Goal: Task Accomplishment & Management: Manage account settings

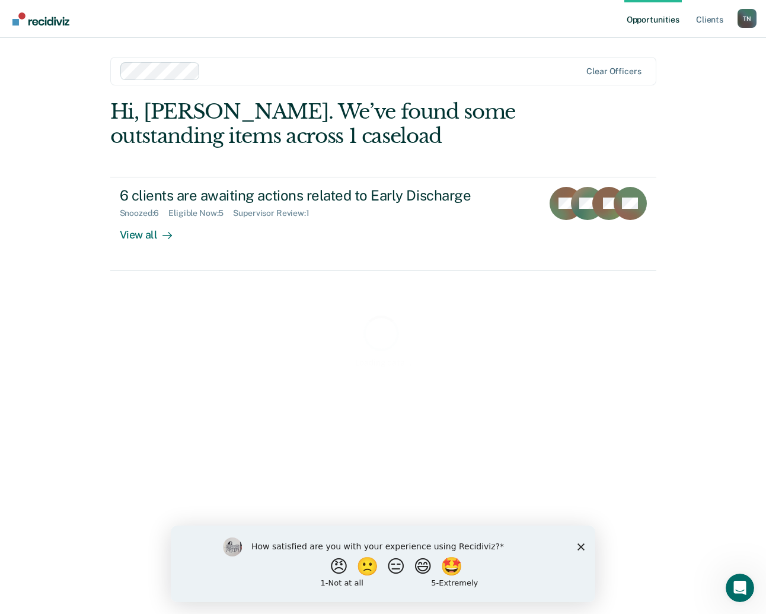
click at [582, 545] on icon "Close survey" at bounding box center [581, 546] width 7 height 7
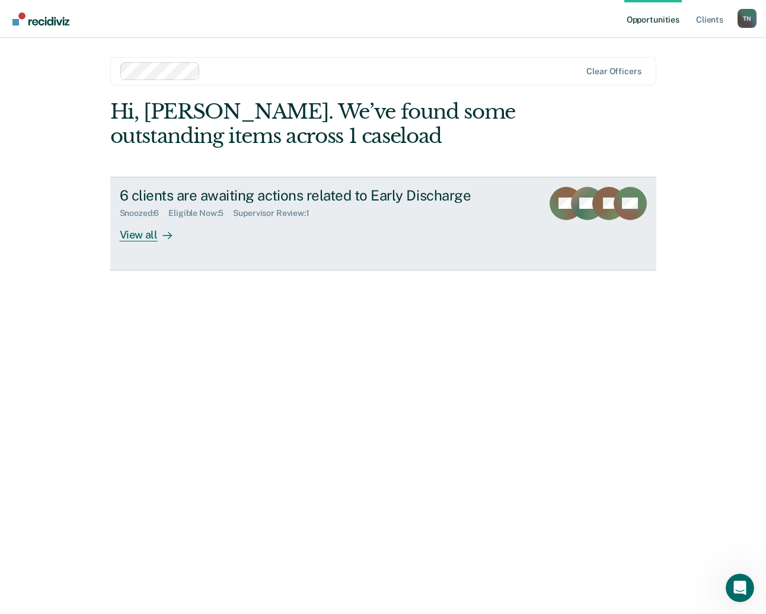
click at [161, 239] on div at bounding box center [165, 235] width 14 height 14
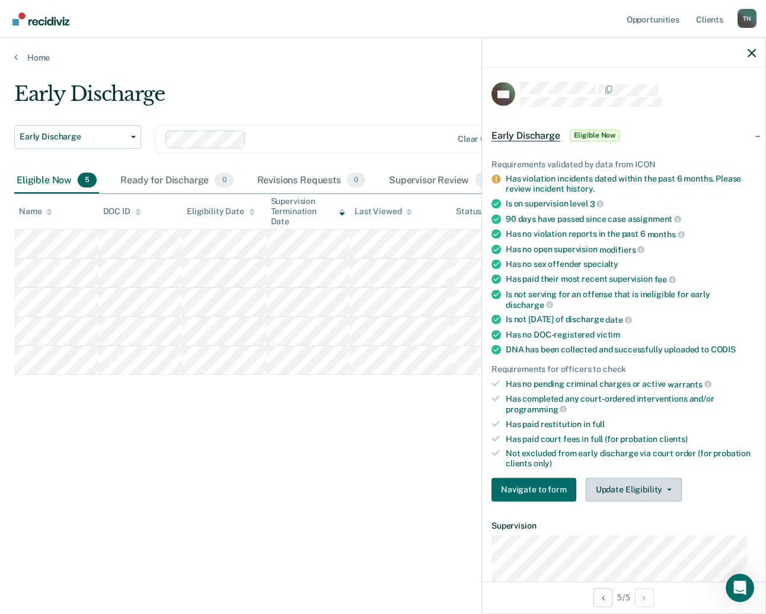
scroll to position [255, 0]
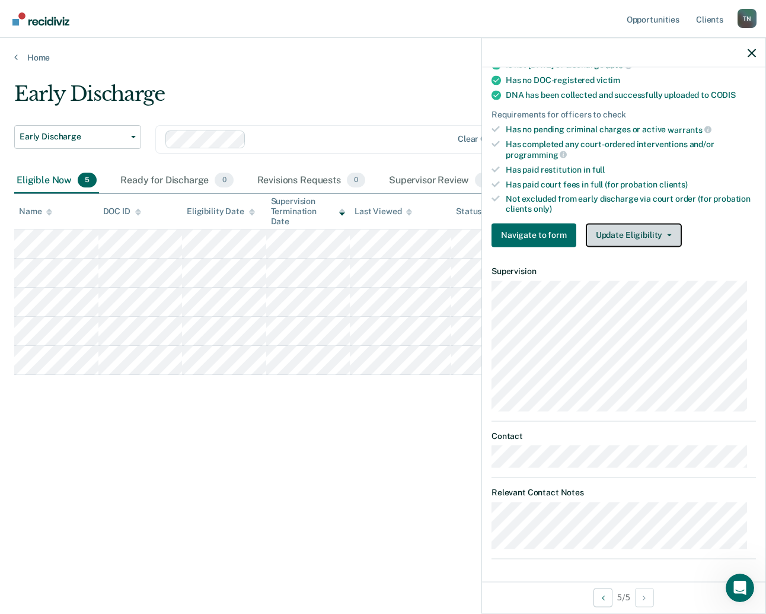
click at [635, 234] on button "Update Eligibility" at bounding box center [634, 235] width 96 height 24
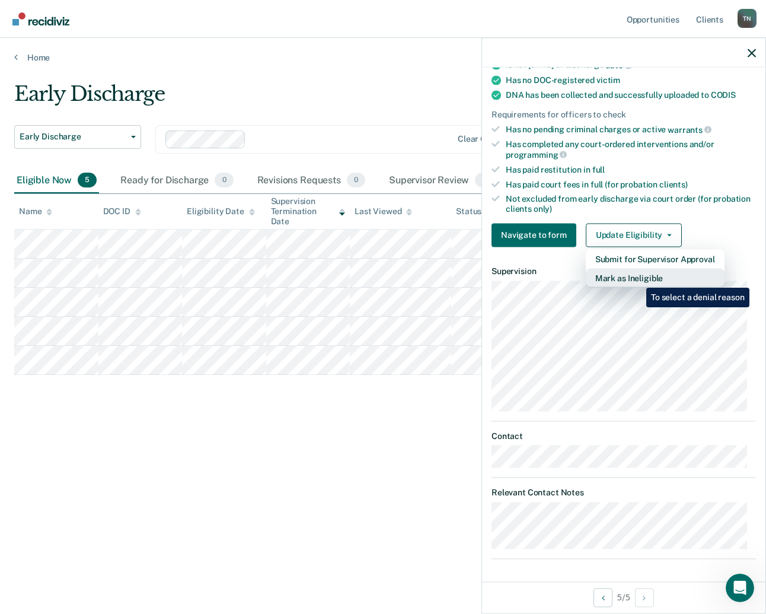
click at [638, 279] on button "Mark as Ineligible" at bounding box center [655, 277] width 139 height 19
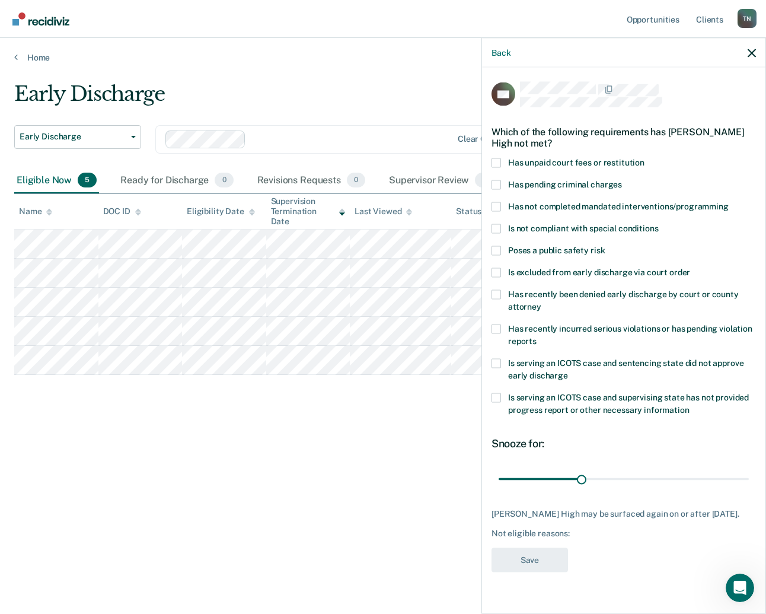
click at [610, 368] on label "Is serving an ICOTS case and sentencing state did not approve early discharge" at bounding box center [624, 370] width 265 height 25
click at [568, 371] on input "Is serving an ICOTS case and sentencing state did not approve early discharge" at bounding box center [568, 371] width 0 height 0
click at [535, 562] on button "Save" at bounding box center [530, 560] width 77 height 24
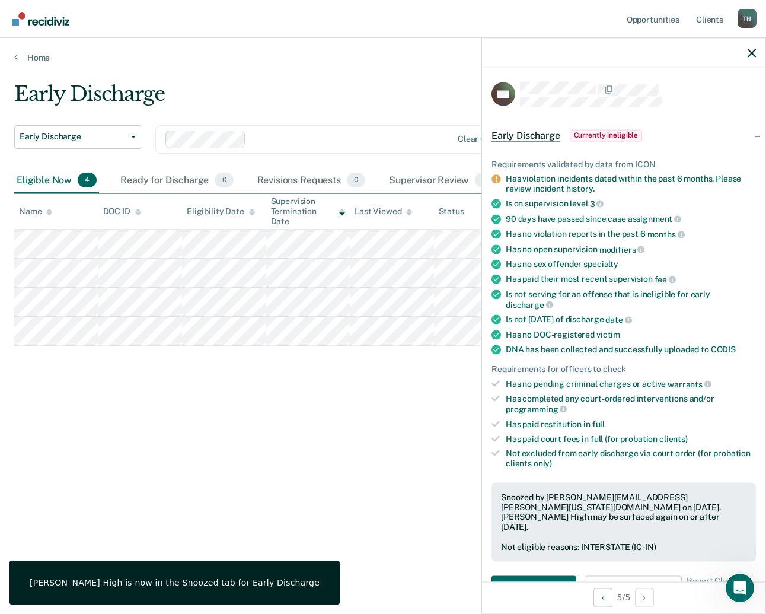
click at [333, 421] on div "Early Discharge Early Discharge Early Discharge Clear officers Eligible Now 4 R…" at bounding box center [383, 303] width 738 height 443
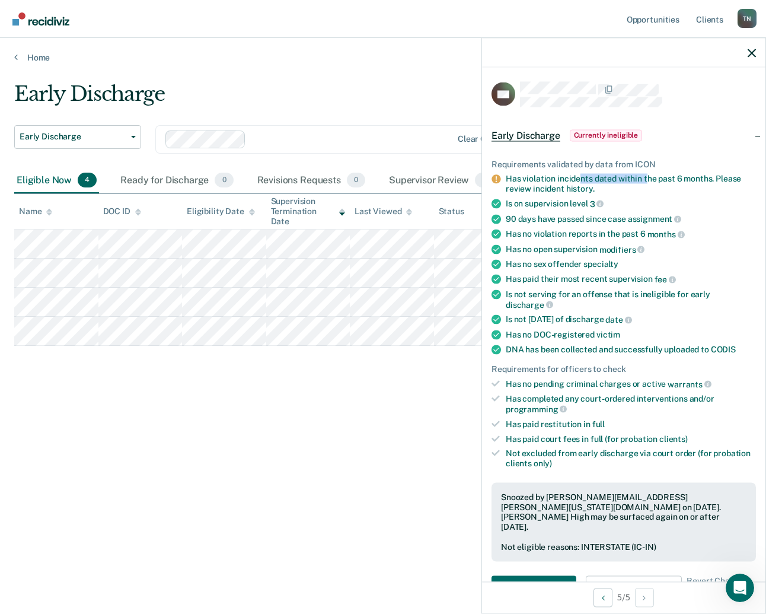
drag, startPoint x: 581, startPoint y: 179, endPoint x: 646, endPoint y: 182, distance: 65.3
click at [646, 182] on div "Has violation incidents dated within the past 6 months. Please review incident …" at bounding box center [631, 184] width 250 height 20
click at [665, 209] on ul "Requirements validated by data from ICON Has violation incidents dated within t…" at bounding box center [624, 313] width 265 height 309
click at [753, 58] on div at bounding box center [624, 53] width 284 height 30
click at [752, 52] on icon "button" at bounding box center [752, 53] width 8 height 8
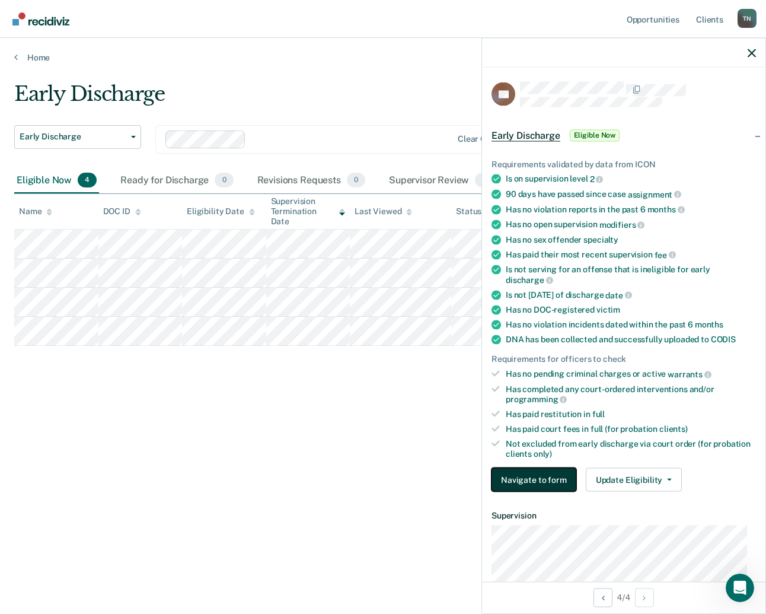
click at [545, 478] on button "Navigate to form" at bounding box center [534, 480] width 85 height 24
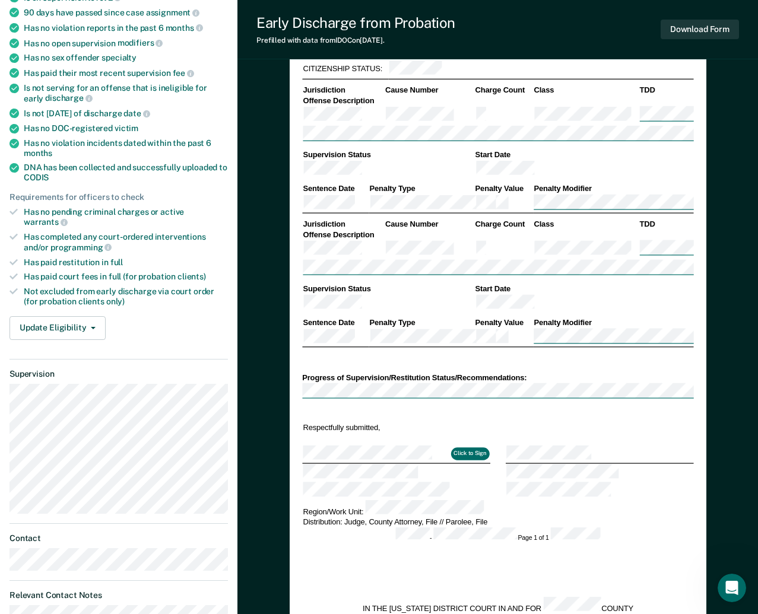
scroll to position [178, 0]
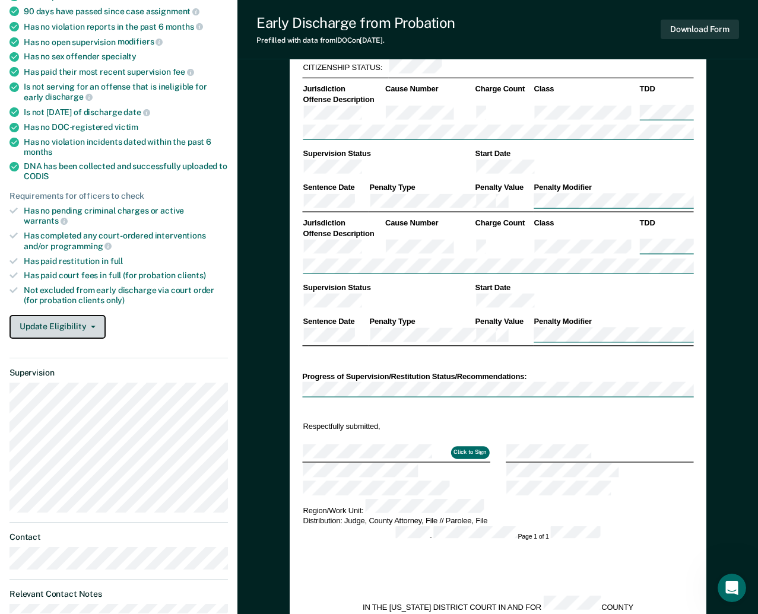
click at [77, 315] on button "Update Eligibility" at bounding box center [57, 327] width 96 height 24
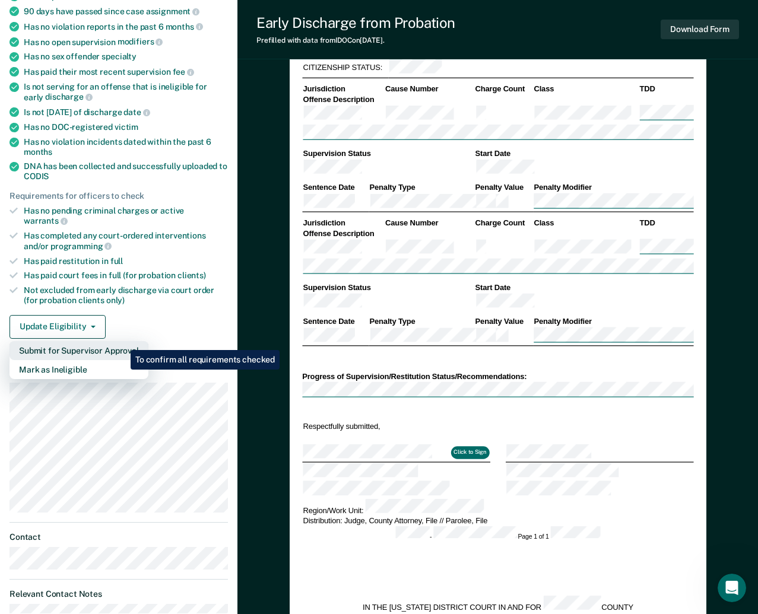
click at [122, 341] on button "Submit for Supervisor Approval" at bounding box center [78, 350] width 139 height 19
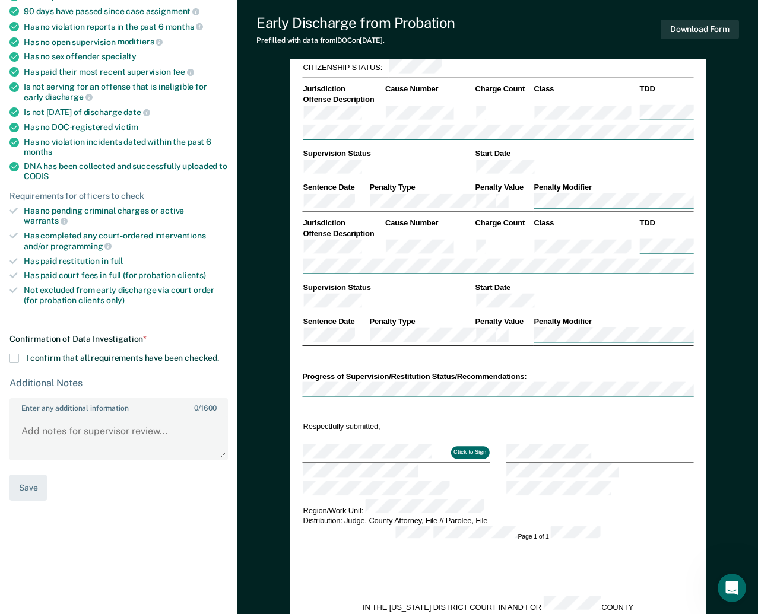
click at [117, 354] on div "Confirmation of Data Investigation * I confirm that all requirements have been …" at bounding box center [118, 417] width 218 height 167
click at [100, 353] on span "I confirm that all requirements have been checked." at bounding box center [122, 357] width 193 height 9
click at [219, 354] on input "I confirm that all requirements have been checked." at bounding box center [219, 354] width 0 height 0
click at [29, 475] on button "Save" at bounding box center [27, 488] width 37 height 27
type textarea "x"
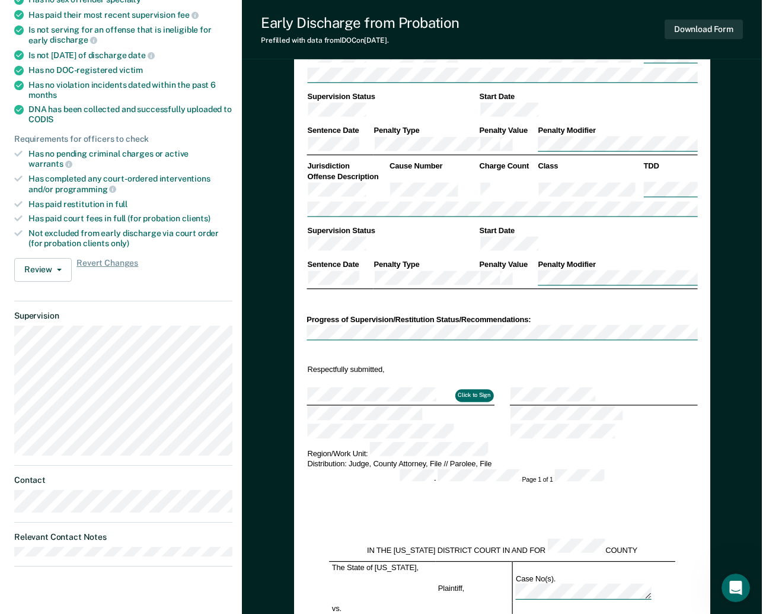
scroll to position [0, 0]
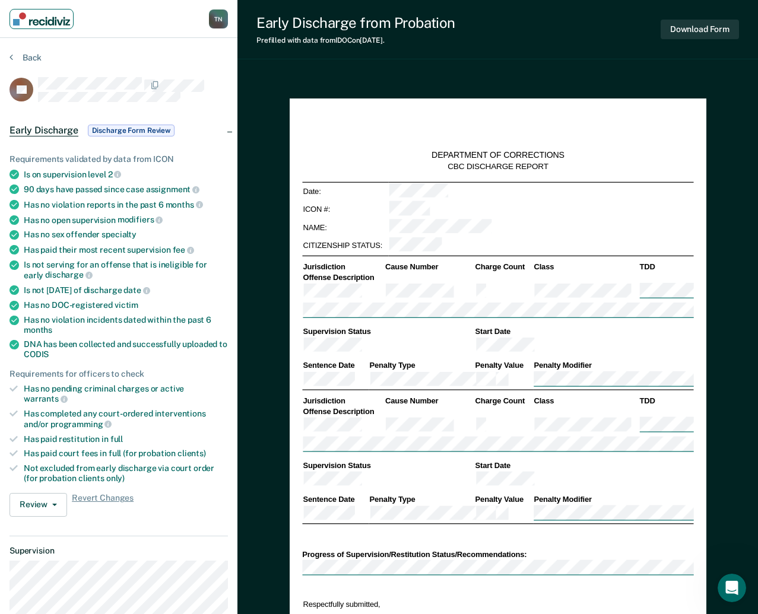
click at [51, 20] on img "Main navigation" at bounding box center [41, 18] width 57 height 13
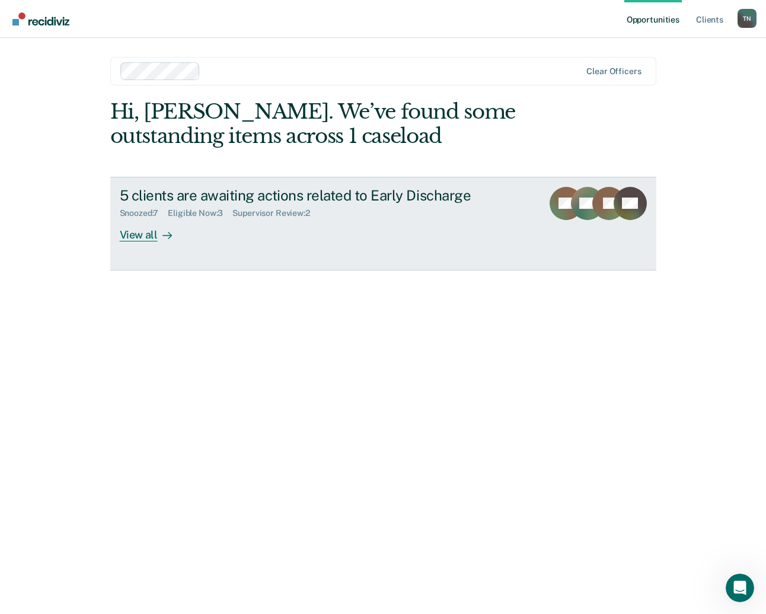
click at [367, 209] on div "Snoozed : 7 Eligible Now : 3 Supervisor Review : 2" at bounding box center [326, 210] width 413 height 15
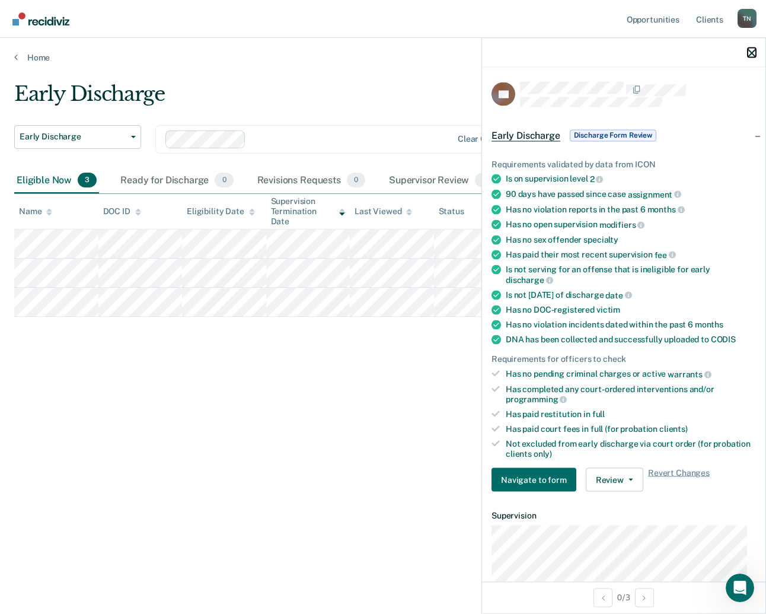
click at [753, 52] on icon "button" at bounding box center [752, 53] width 8 height 8
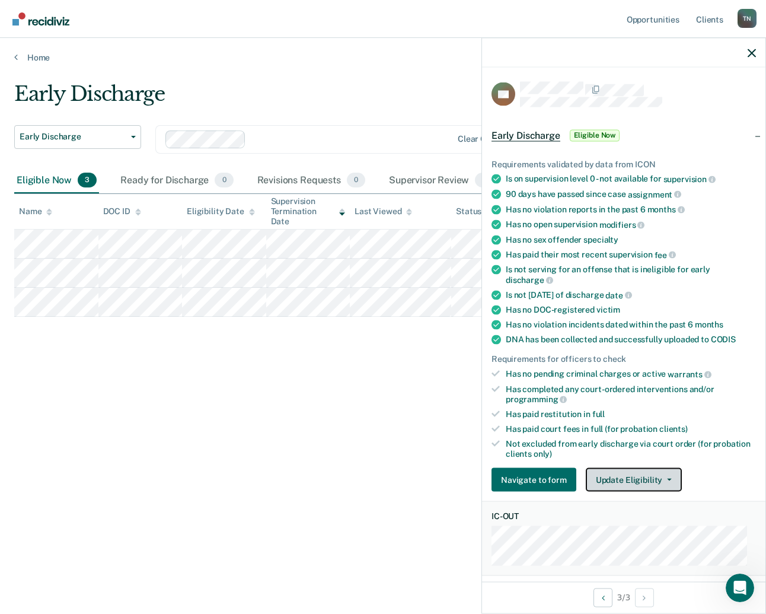
click at [661, 480] on button "Update Eligibility" at bounding box center [634, 480] width 96 height 24
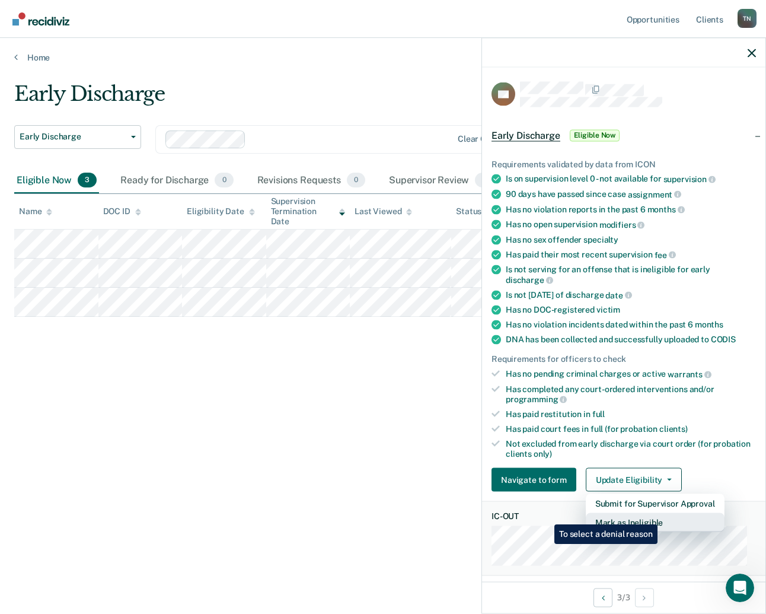
click at [660, 516] on button "Mark as Ineligible" at bounding box center [655, 522] width 139 height 19
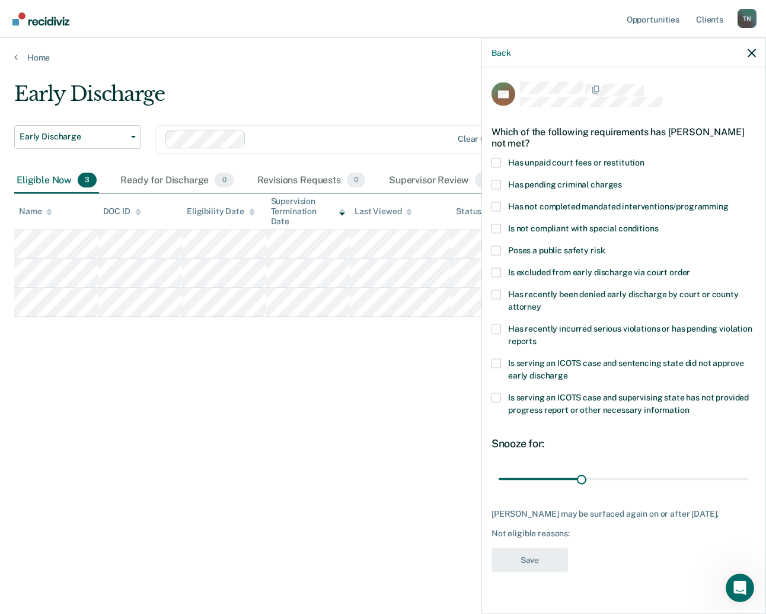
click at [643, 403] on label "Is serving an ICOTS case and supervising state has not provided progress report…" at bounding box center [624, 405] width 265 height 25
click at [690, 405] on input "Is serving an ICOTS case and supervising state has not provided progress report…" at bounding box center [690, 405] width 0 height 0
drag, startPoint x: 524, startPoint y: 479, endPoint x: 562, endPoint y: 496, distance: 41.1
click at [562, 489] on input "range" at bounding box center [624, 479] width 250 height 21
type input "90"
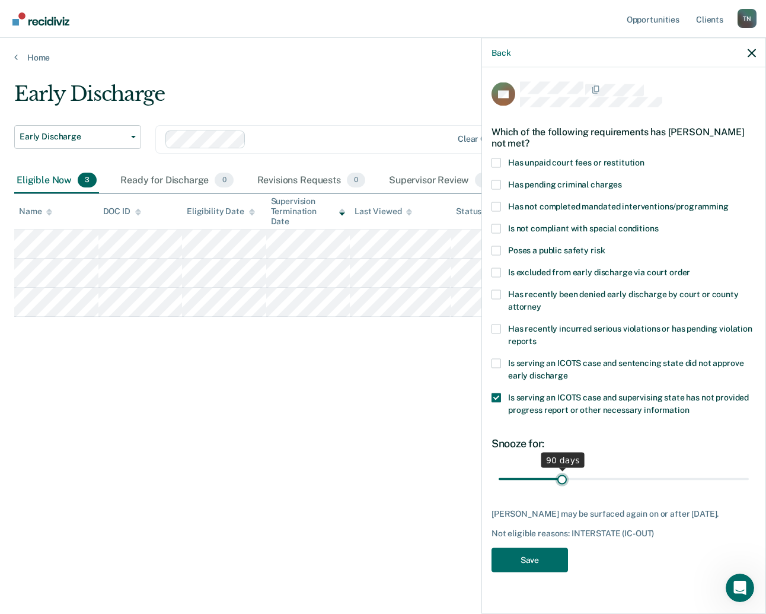
click at [562, 484] on input "range" at bounding box center [624, 479] width 250 height 21
click at [539, 558] on button "Save" at bounding box center [530, 560] width 77 height 24
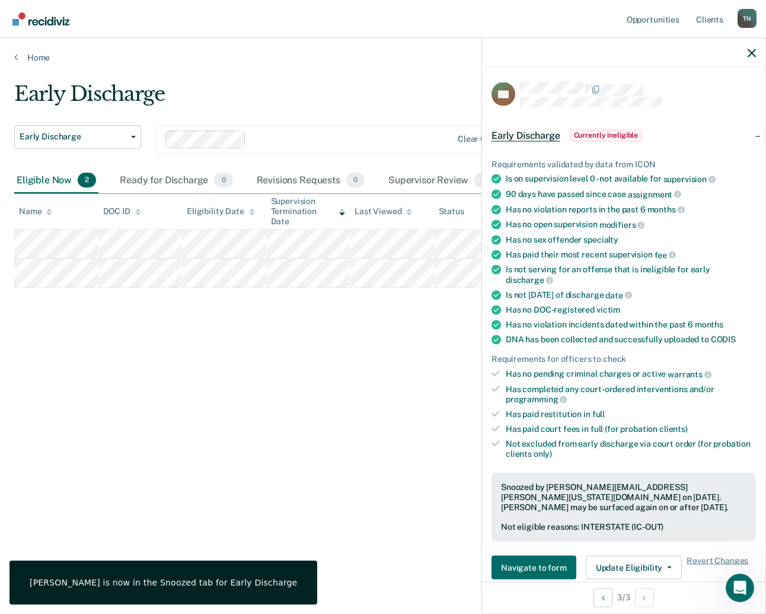
click at [177, 397] on div "Early Discharge Early Discharge Early Discharge Clear officers Eligible Now 2 R…" at bounding box center [383, 303] width 738 height 443
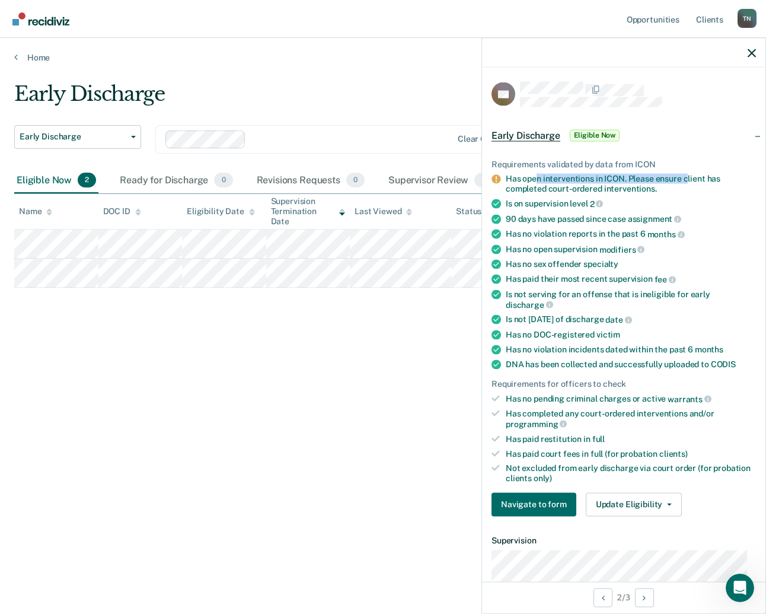
drag, startPoint x: 539, startPoint y: 177, endPoint x: 688, endPoint y: 174, distance: 148.9
click at [688, 174] on div "Has open interventions in ICON. Please ensure client has completed court-ordere…" at bounding box center [631, 184] width 250 height 20
click at [447, 348] on div "Early Discharge Early Discharge Early Discharge Clear officers Eligible Now 2 R…" at bounding box center [383, 303] width 738 height 443
click at [620, 502] on button "Update Eligibility" at bounding box center [634, 504] width 96 height 24
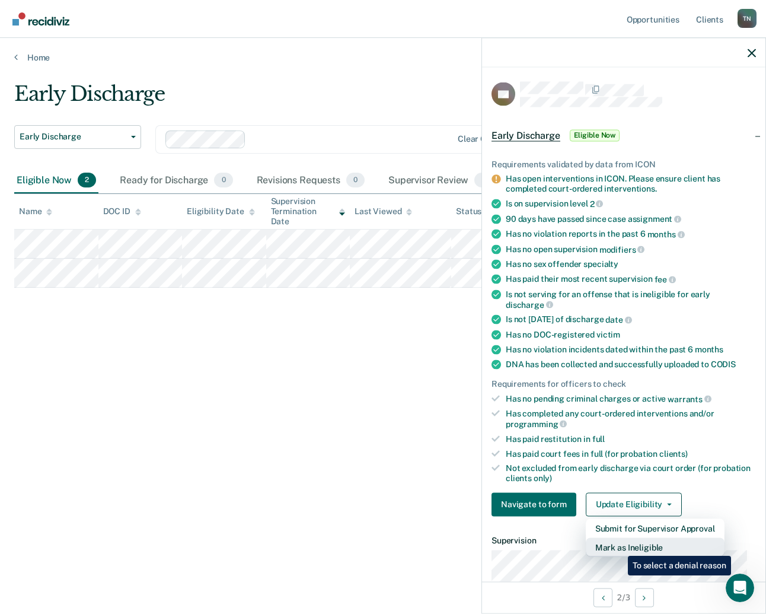
click at [621, 548] on button "Mark as Ineligible" at bounding box center [655, 546] width 139 height 19
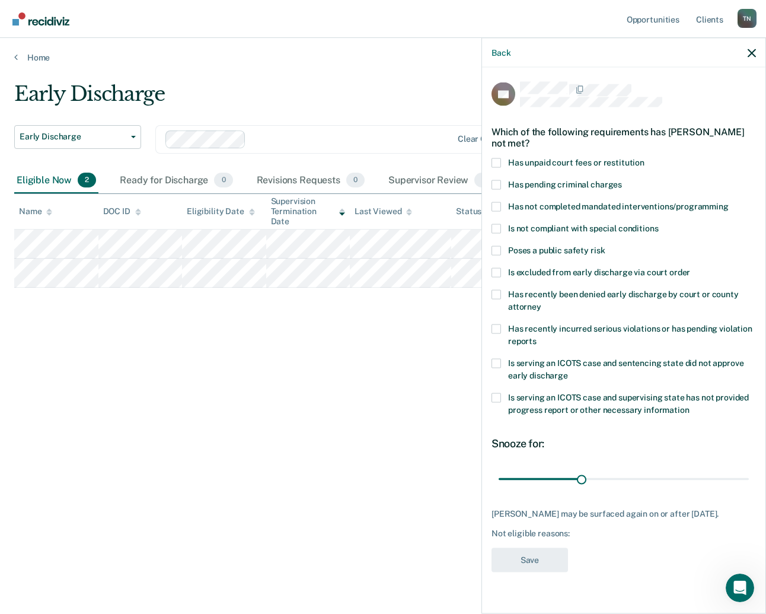
click at [583, 290] on label "Has recently been denied early discharge by court or county attorney" at bounding box center [624, 302] width 265 height 25
click at [542, 302] on input "Has recently been denied early discharge by court or county attorney" at bounding box center [542, 302] width 0 height 0
drag, startPoint x: 524, startPoint y: 467, endPoint x: 635, endPoint y: 472, distance: 111.7
type input "200"
click at [635, 472] on input "range" at bounding box center [624, 479] width 250 height 21
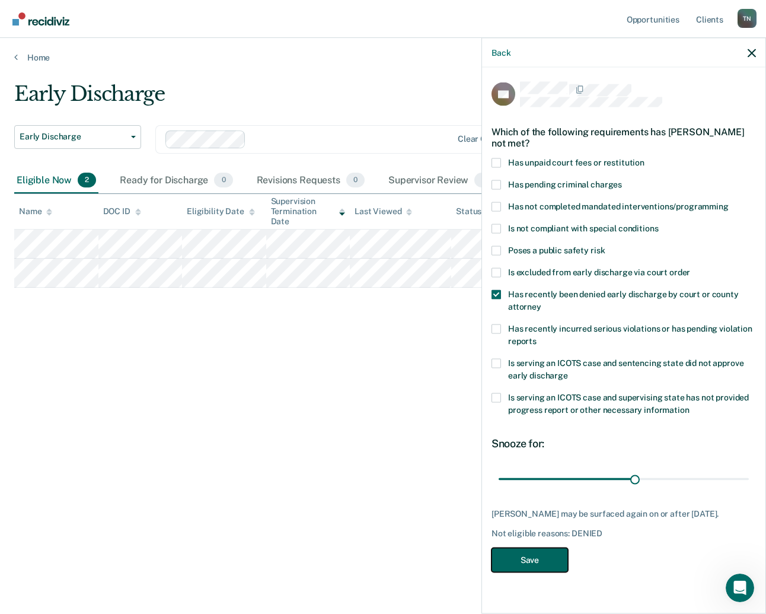
click at [534, 548] on button "Save" at bounding box center [530, 560] width 77 height 24
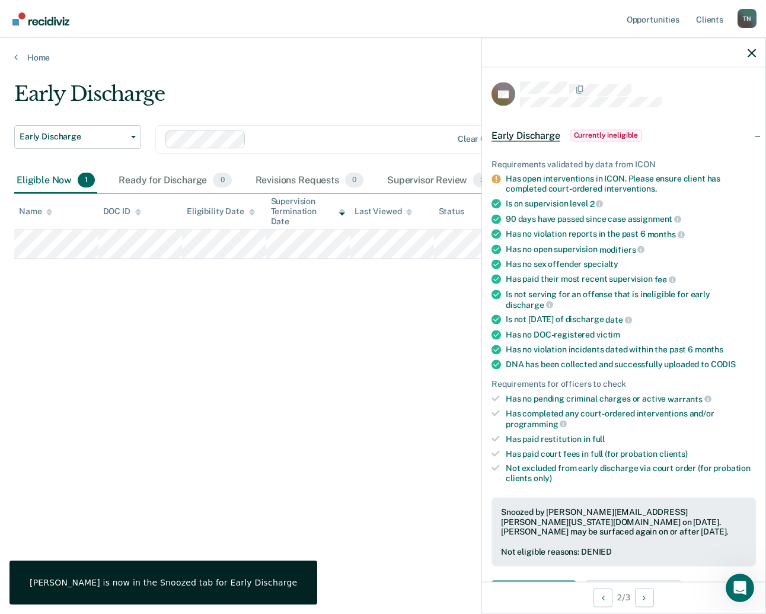
click at [284, 298] on div "Early Discharge Early Discharge Early Discharge Clear officers Eligible Now 1 R…" at bounding box center [383, 303] width 738 height 443
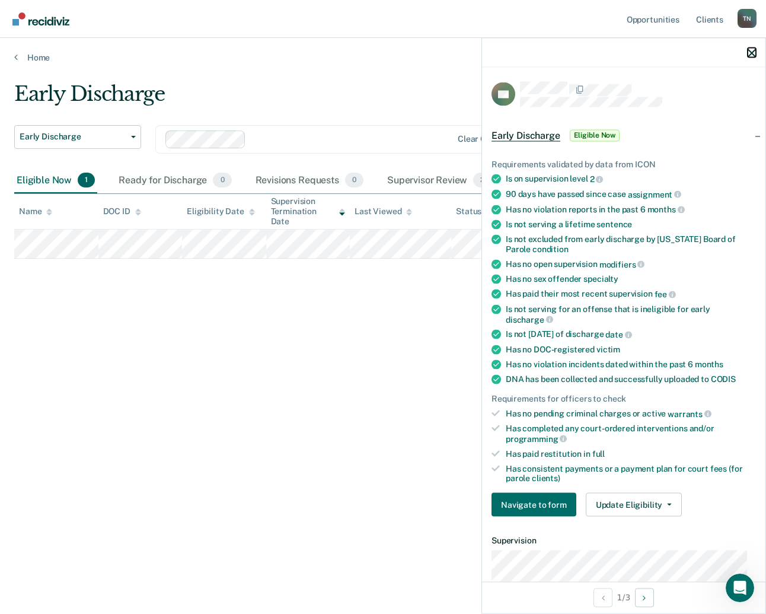
click at [754, 55] on icon "button" at bounding box center [752, 53] width 8 height 8
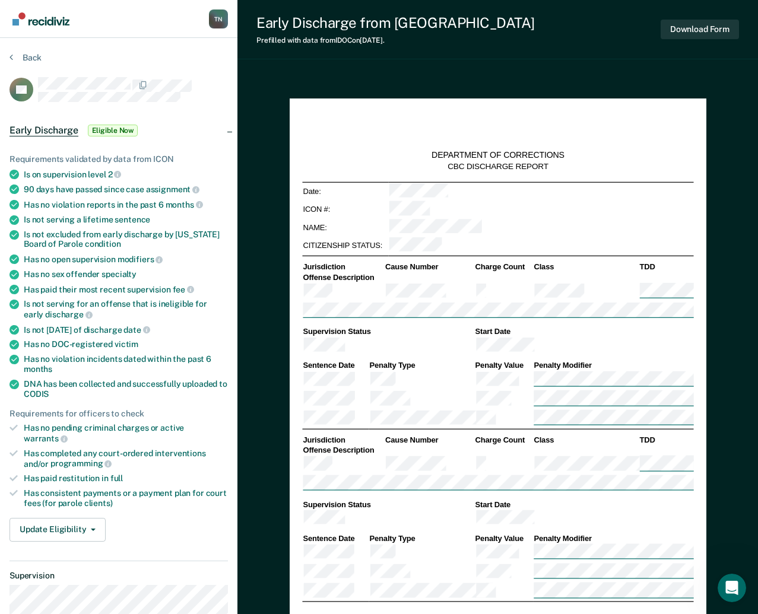
click at [30, 50] on section "Back KU Early Discharge Eligible Now Requirements validated by data from ICON I…" at bounding box center [118, 444] width 237 height 812
type textarea "x"
click at [24, 58] on button "Back" at bounding box center [25, 57] width 32 height 11
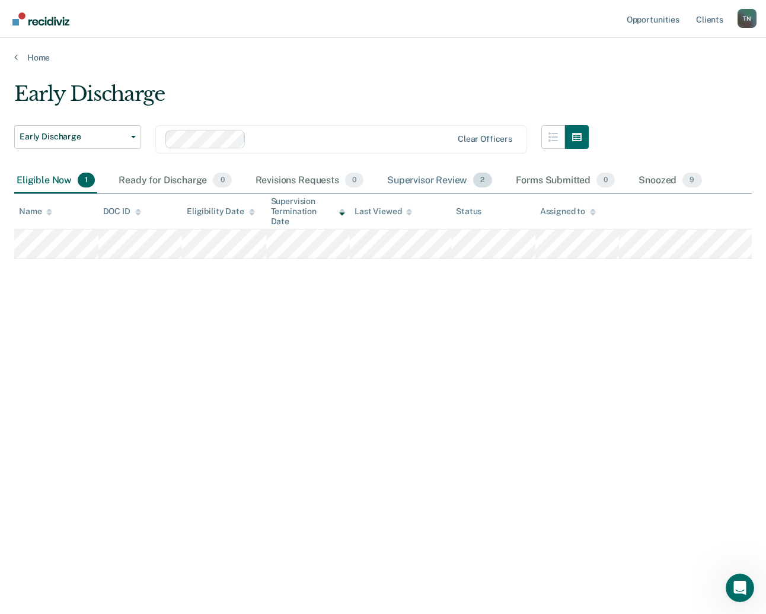
click at [430, 180] on div "Supervisor Review 2" at bounding box center [440, 181] width 110 height 26
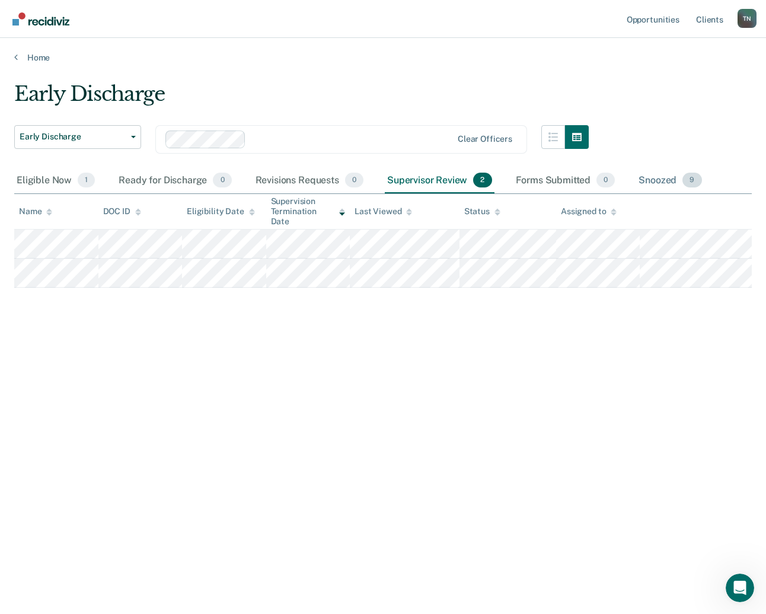
click at [680, 175] on div "Snoozed 9" at bounding box center [671, 181] width 68 height 26
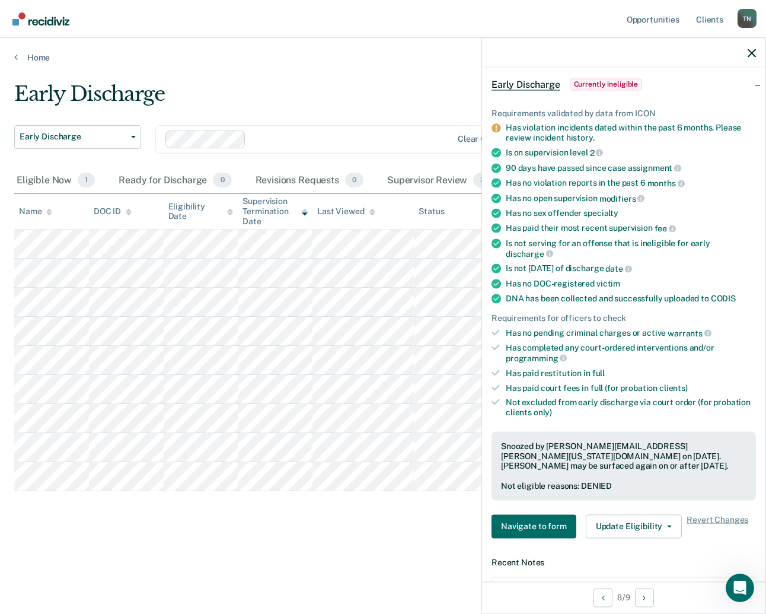
scroll to position [237, 0]
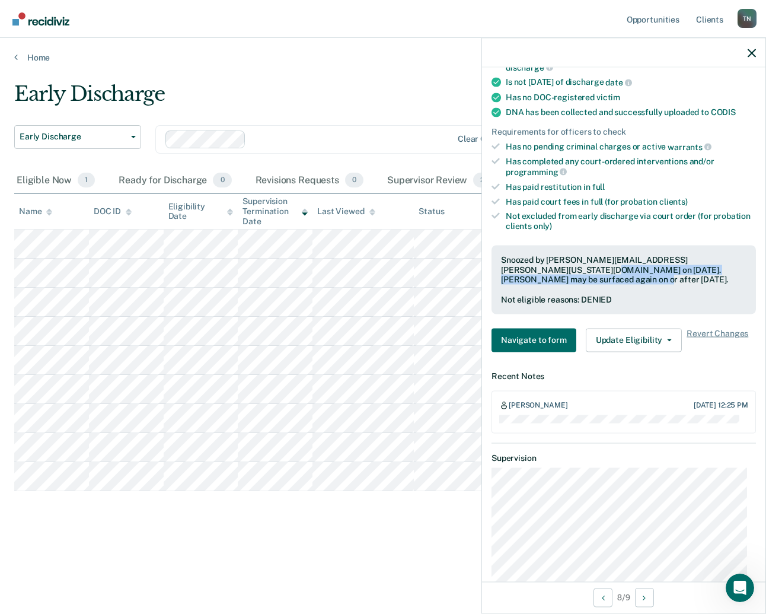
drag, startPoint x: 545, startPoint y: 265, endPoint x: 697, endPoint y: 276, distance: 152.3
click at [697, 276] on div "Snoozed by [PERSON_NAME][EMAIL_ADDRESS][PERSON_NAME][US_STATE][DOMAIN_NAME] on …" at bounding box center [624, 270] width 246 height 30
click at [692, 291] on div "Snoozed by [PERSON_NAME][EMAIL_ADDRESS][PERSON_NAME][US_STATE][DOMAIN_NAME] on …" at bounding box center [624, 279] width 265 height 69
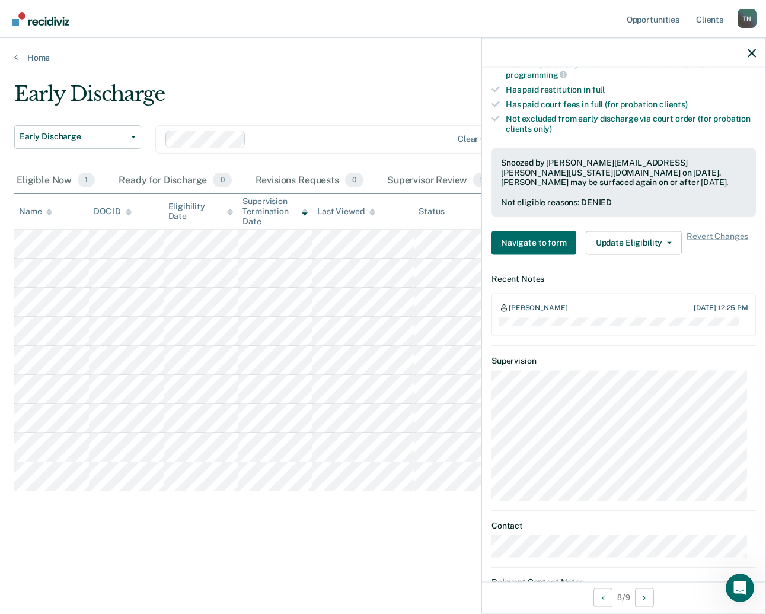
scroll to position [356, 0]
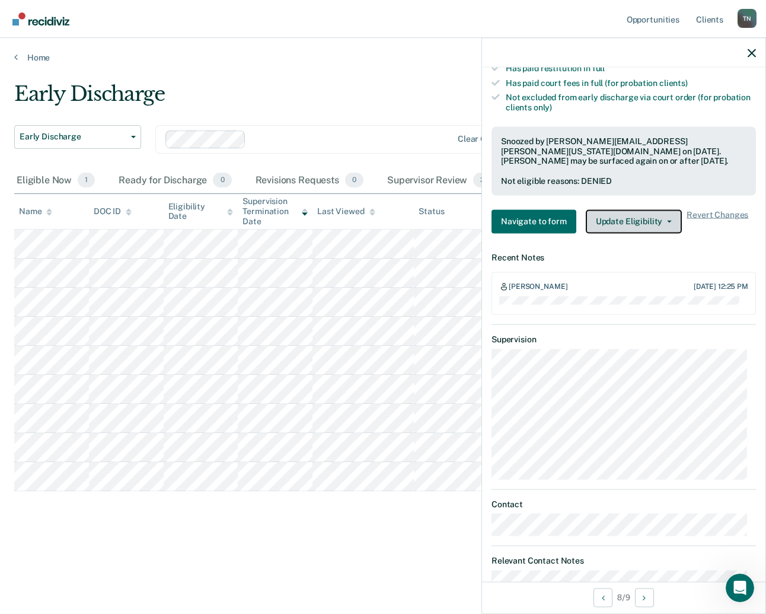
click at [651, 221] on button "Update Eligibility" at bounding box center [634, 221] width 96 height 24
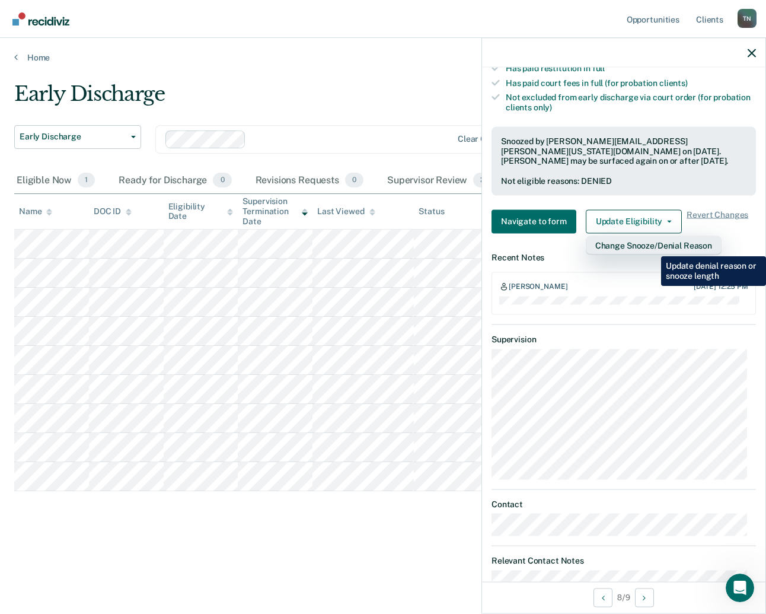
click at [653, 247] on button "Change Snooze/Denial Reason" at bounding box center [654, 245] width 136 height 19
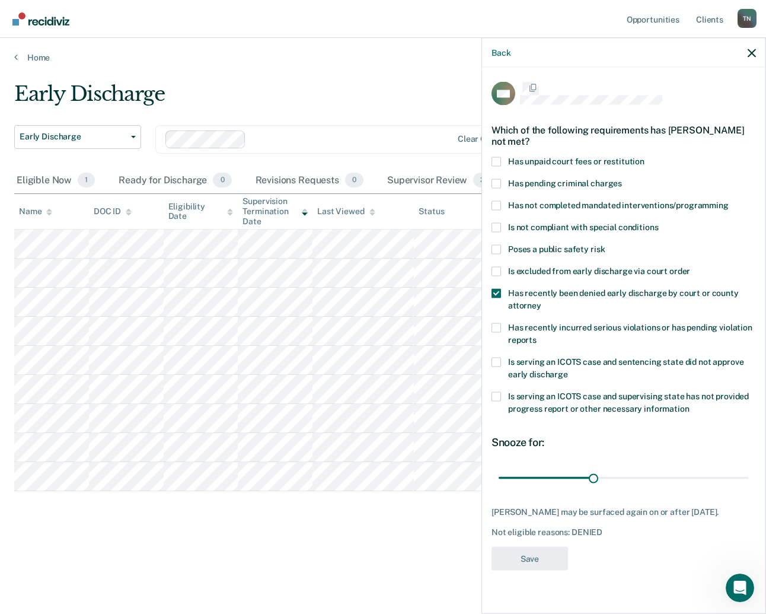
scroll to position [0, 0]
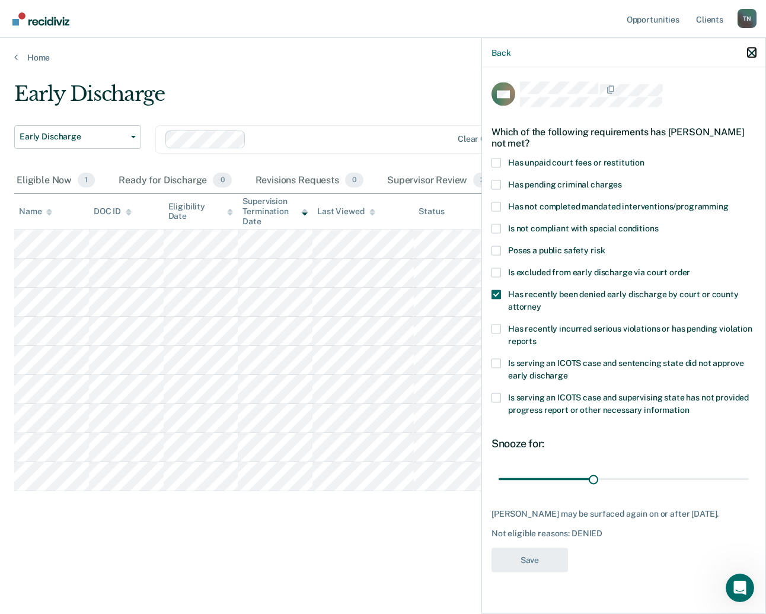
click at [754, 52] on icon "button" at bounding box center [752, 53] width 8 height 8
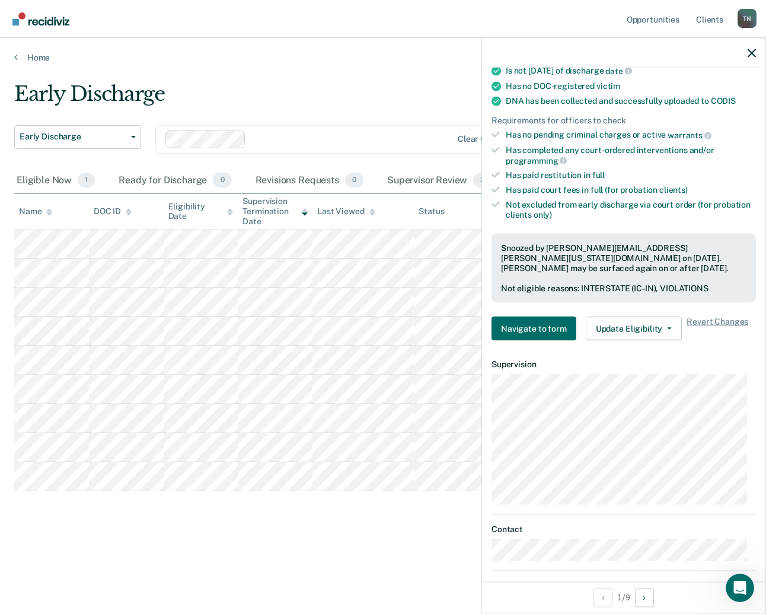
scroll to position [297, 0]
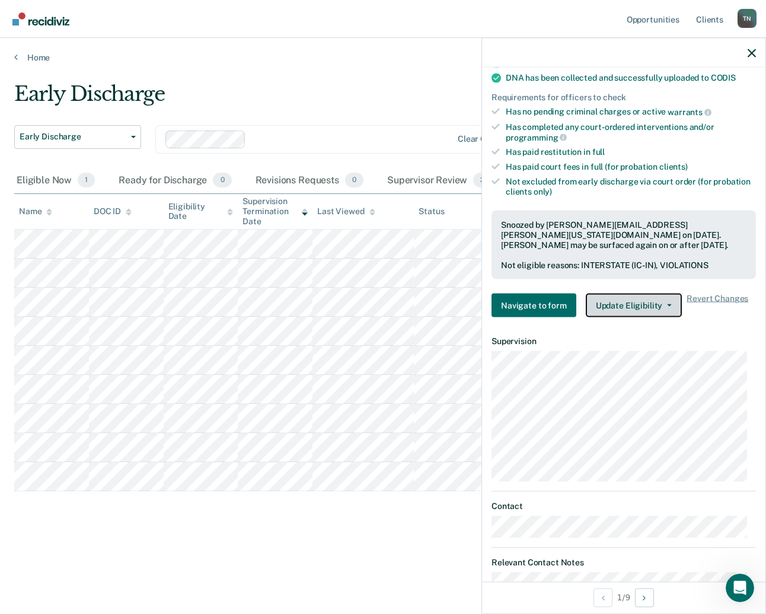
click at [630, 294] on button "Update Eligibility" at bounding box center [634, 306] width 96 height 24
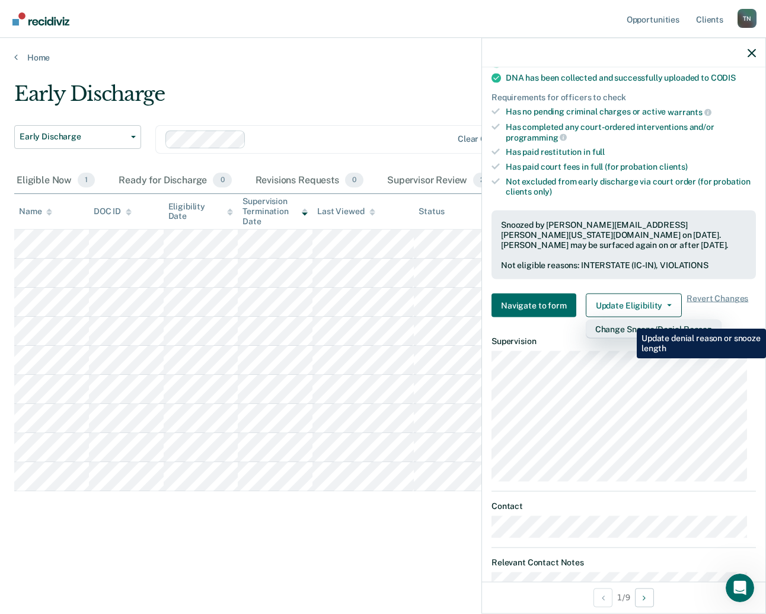
click at [628, 320] on button "Change Snooze/Denial Reason" at bounding box center [654, 329] width 136 height 19
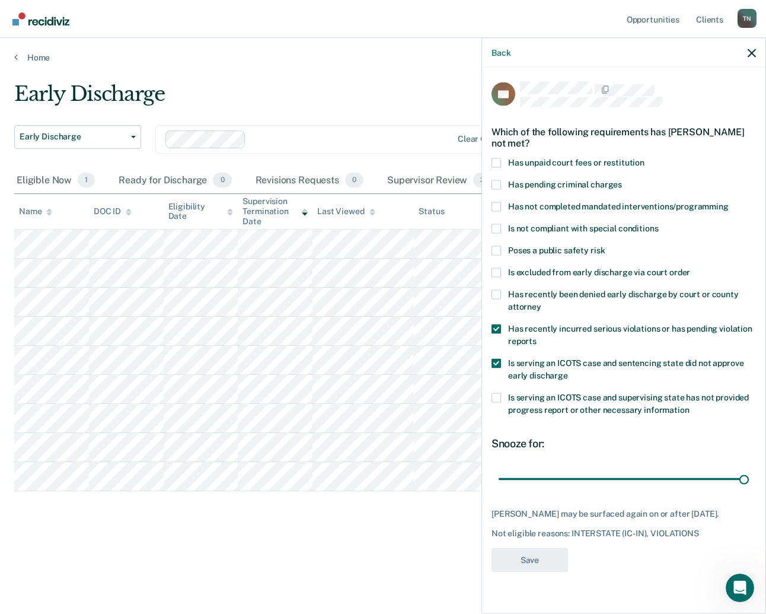
click at [499, 328] on span at bounding box center [496, 328] width 9 height 9
click at [537, 336] on input "Has recently incurred serious violations or has pending violation reports" at bounding box center [537, 336] width 0 height 0
click at [543, 562] on button "Save" at bounding box center [530, 560] width 77 height 24
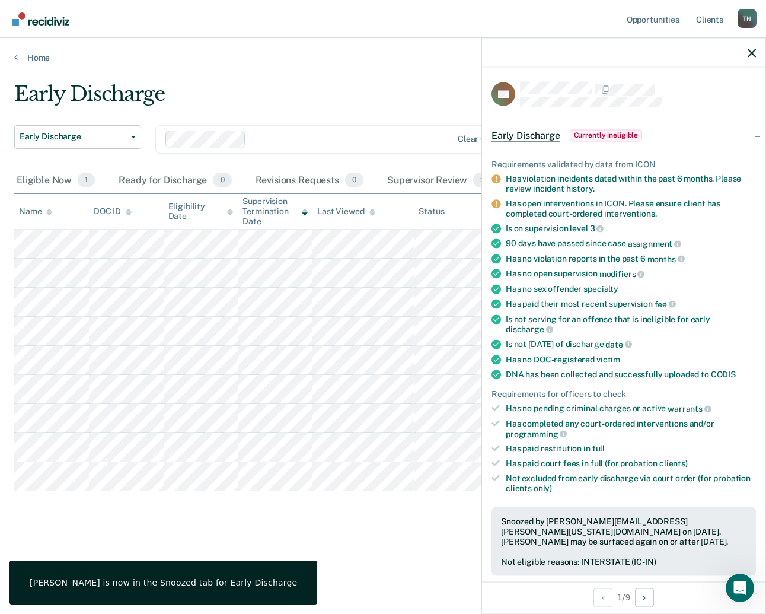
click at [373, 548] on div "Early Discharge Early Discharge Early Discharge Clear officers Eligible Now 1 R…" at bounding box center [383, 322] width 738 height 481
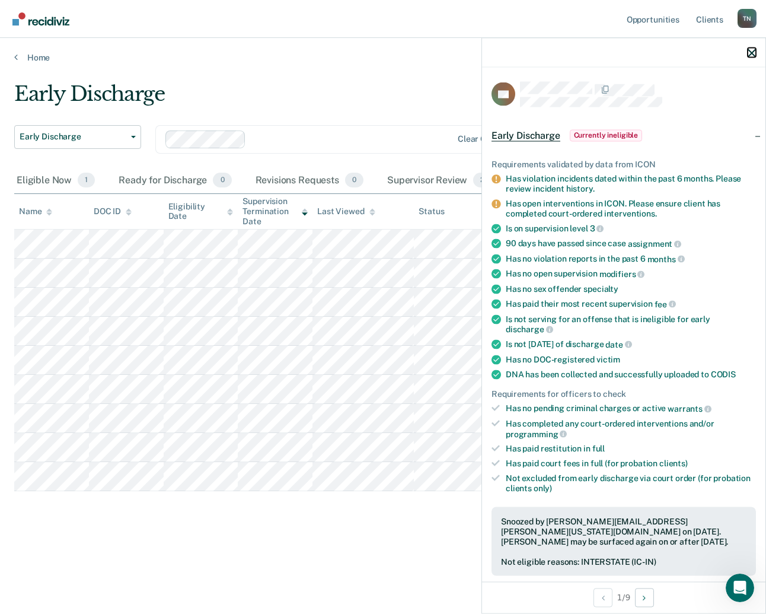
click at [753, 54] on icon "button" at bounding box center [752, 53] width 8 height 8
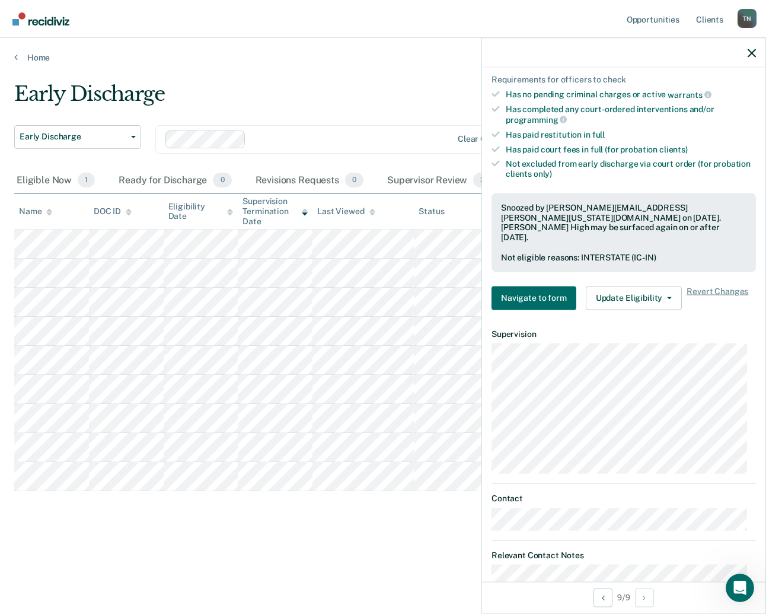
scroll to position [297, 0]
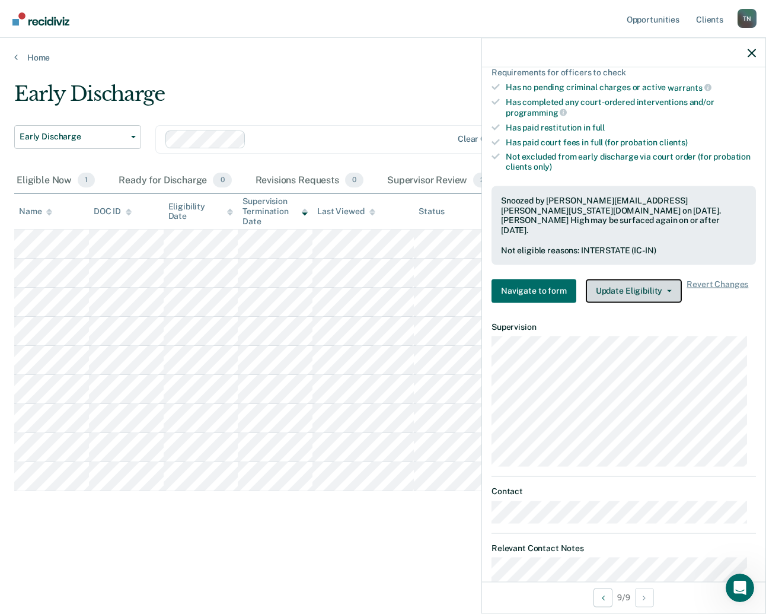
click at [634, 282] on button "Update Eligibility" at bounding box center [634, 291] width 96 height 24
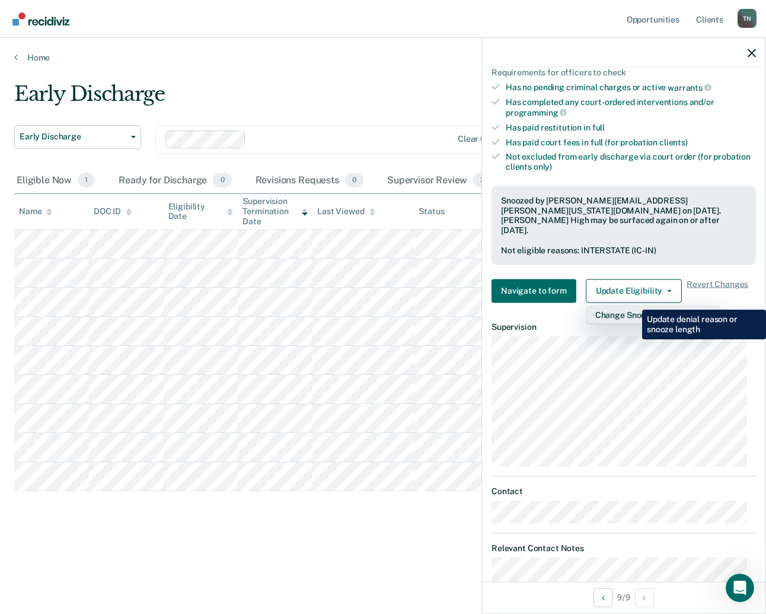
click at [634, 305] on button "Change Snooze/Denial Reason" at bounding box center [654, 314] width 136 height 19
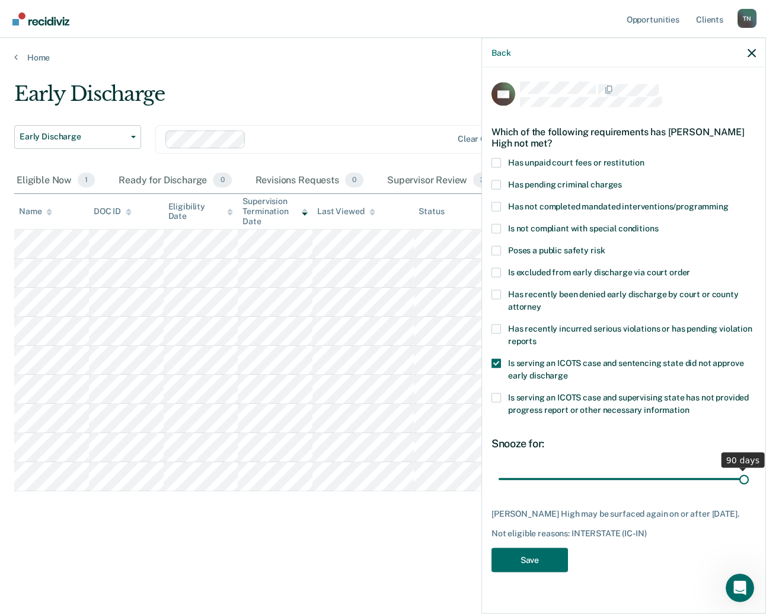
drag, startPoint x: 583, startPoint y: 476, endPoint x: 763, endPoint y: 479, distance: 179.8
type input "90"
click at [749, 479] on input "range" at bounding box center [624, 479] width 250 height 21
click at [522, 567] on button "Save" at bounding box center [530, 560] width 77 height 24
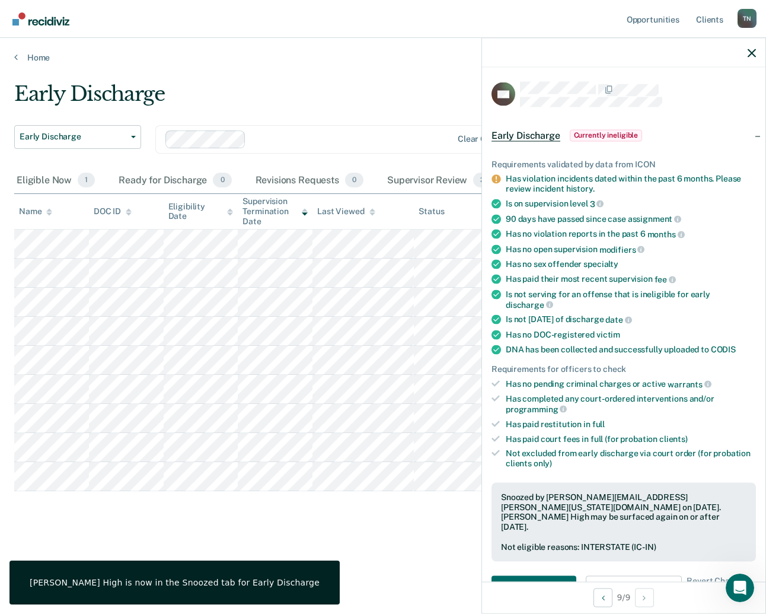
click at [390, 559] on div "Early Discharge Early Discharge Early Discharge Clear officers Eligible Now 1 R…" at bounding box center [383, 322] width 738 height 481
click at [753, 51] on icon "button" at bounding box center [752, 53] width 8 height 8
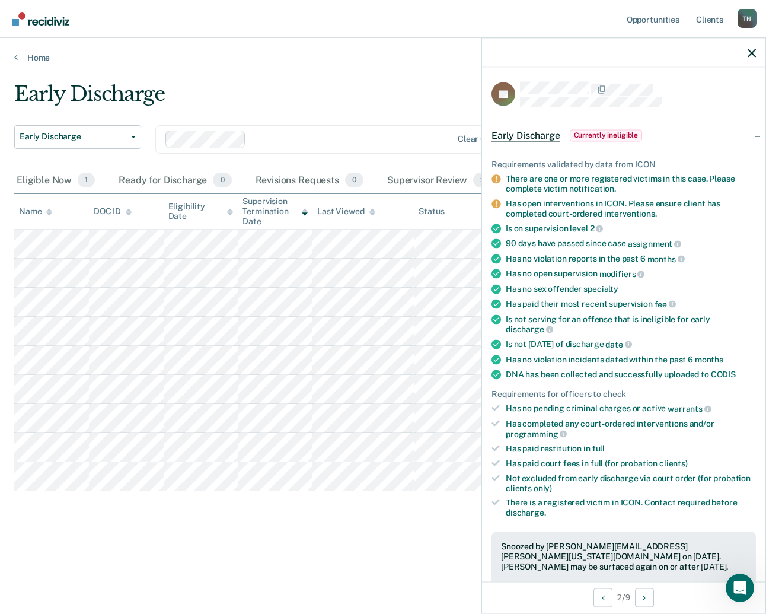
click at [379, 553] on div "Early Discharge Early Discharge Early Discharge Clear officers Eligible Now 1 R…" at bounding box center [383, 322] width 738 height 481
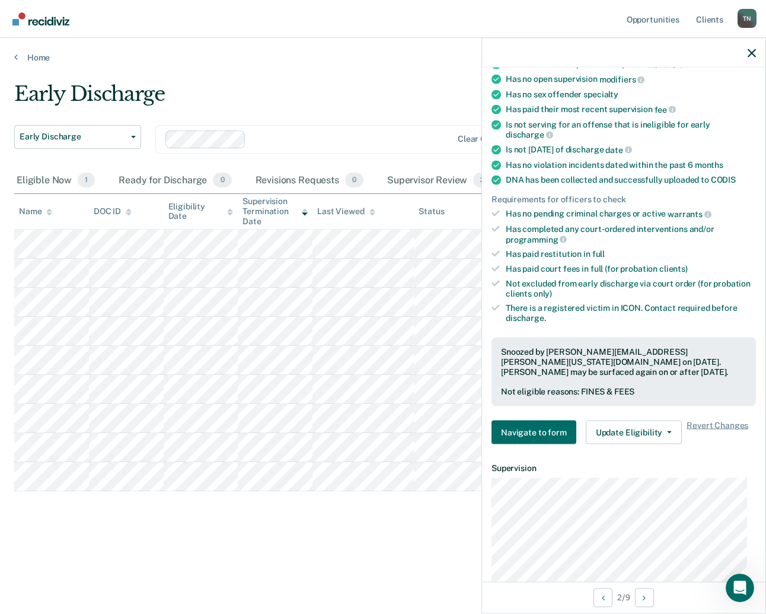
scroll to position [237, 0]
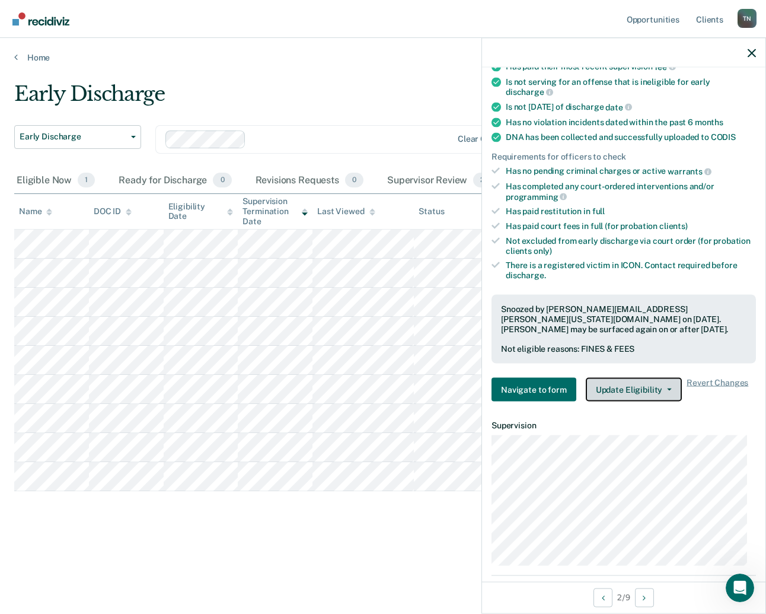
click at [653, 378] on button "Update Eligibility" at bounding box center [634, 390] width 96 height 24
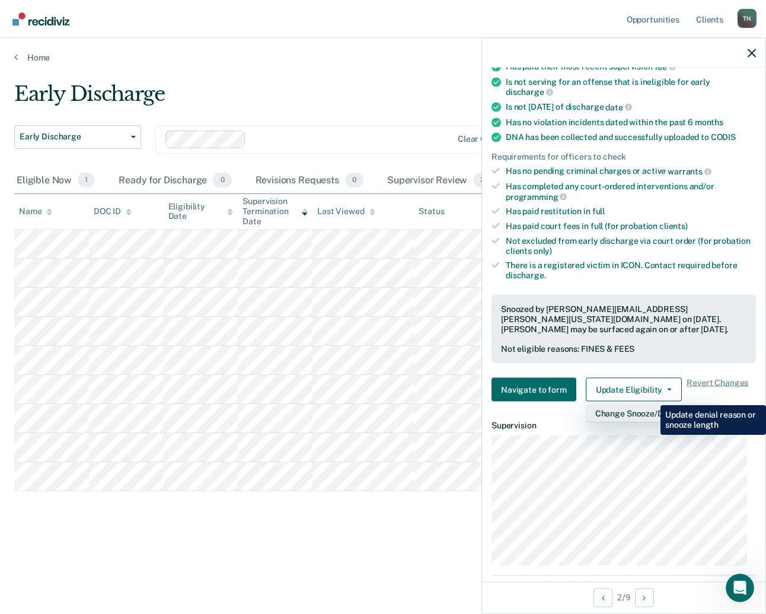
click at [651, 404] on button "Change Snooze/Denial Reason" at bounding box center [654, 413] width 136 height 19
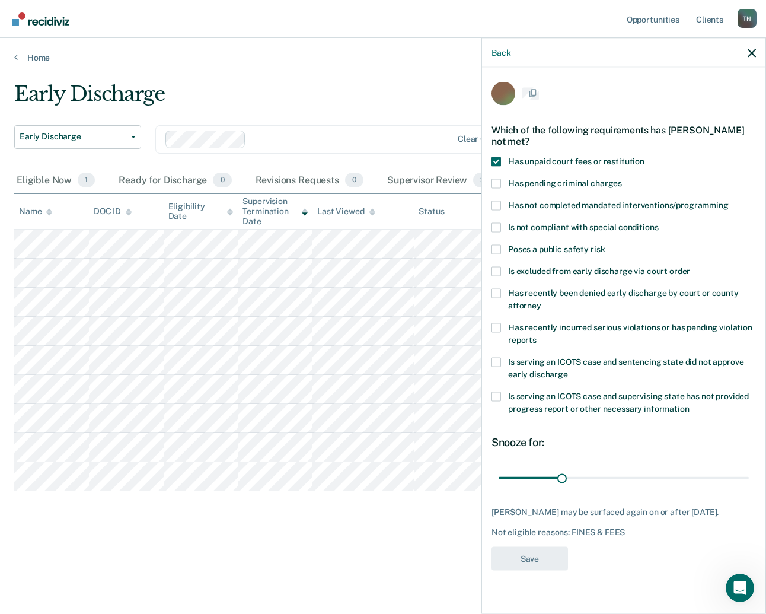
scroll to position [0, 0]
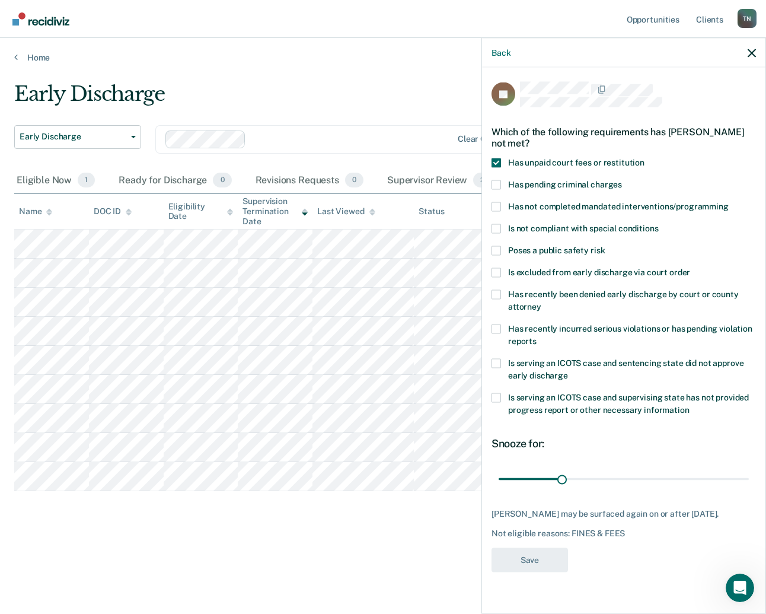
click at [569, 295] on span "Has recently been denied early discharge by court or county attorney" at bounding box center [623, 300] width 231 height 22
click at [542, 302] on input "Has recently been denied early discharge by court or county attorney" at bounding box center [542, 302] width 0 height 0
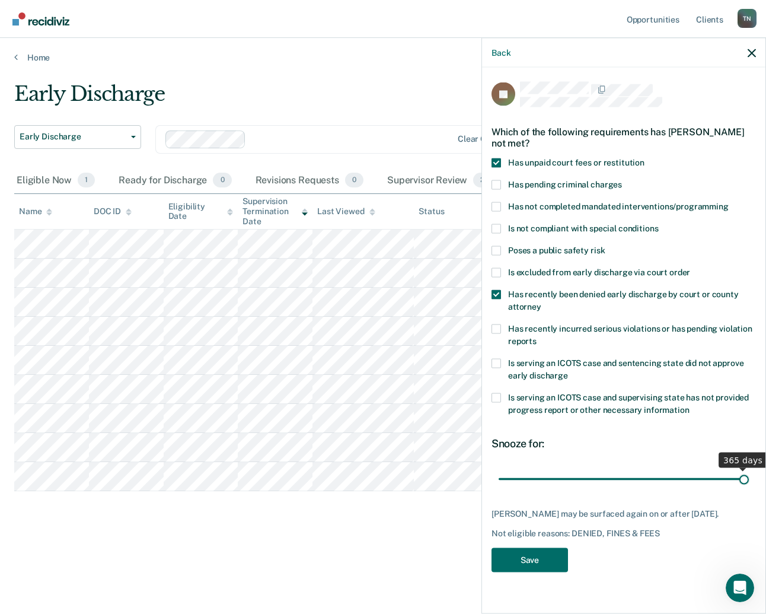
drag, startPoint x: 564, startPoint y: 480, endPoint x: 750, endPoint y: 482, distance: 186.3
click at [749, 482] on input "range" at bounding box center [624, 479] width 250 height 21
drag, startPoint x: 747, startPoint y: 479, endPoint x: 622, endPoint y: 497, distance: 125.8
type input "180"
click at [622, 489] on input "range" at bounding box center [624, 479] width 250 height 21
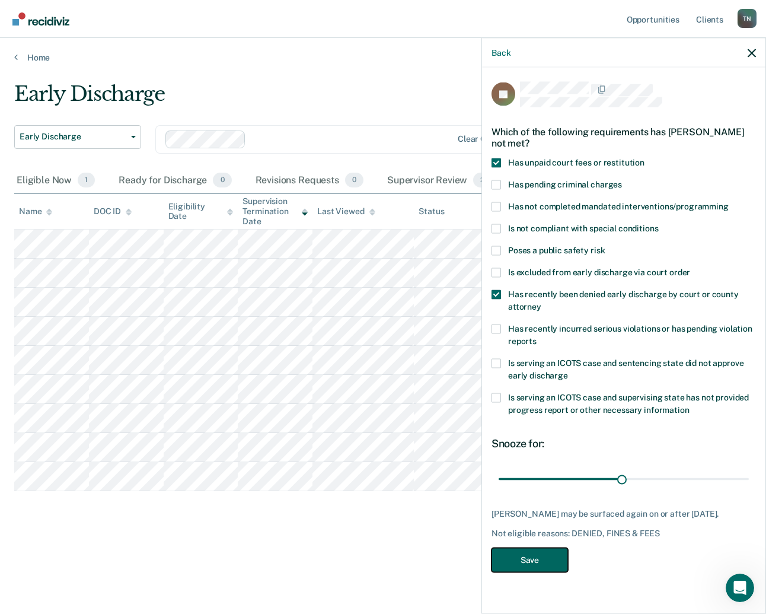
click at [505, 560] on button "Save" at bounding box center [530, 560] width 77 height 24
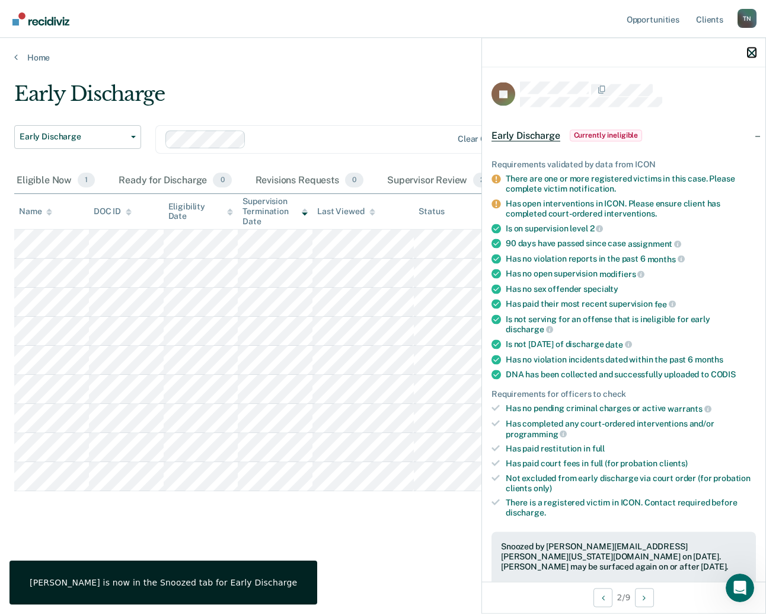
click at [749, 51] on icon "button" at bounding box center [752, 53] width 8 height 8
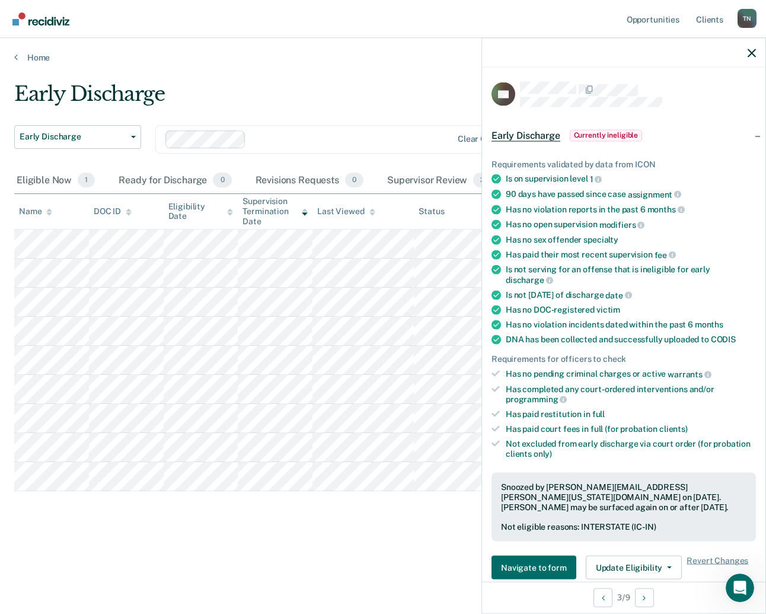
scroll to position [285, 0]
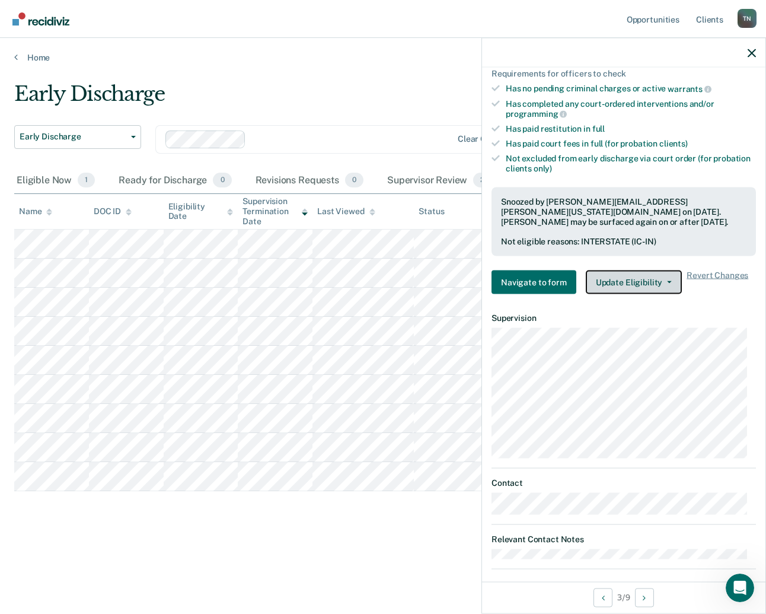
click at [625, 274] on button "Update Eligibility" at bounding box center [634, 283] width 96 height 24
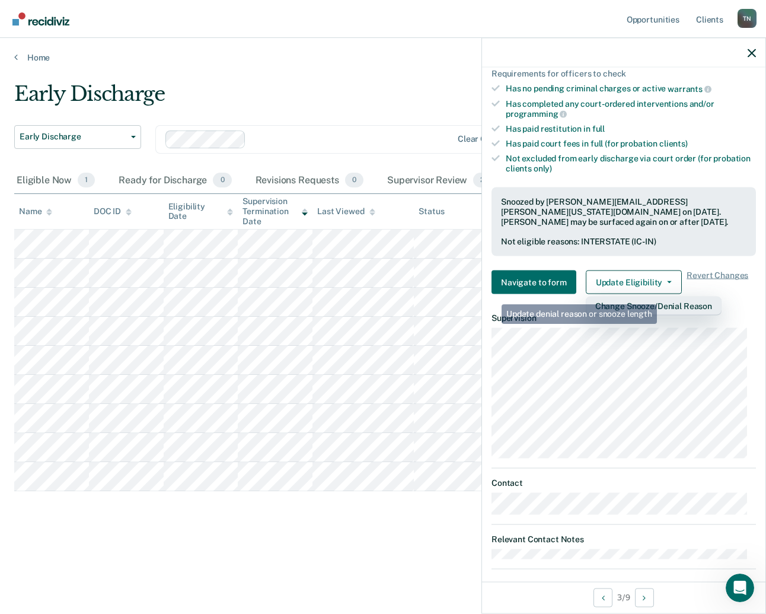
click at [664, 297] on button "Change Snooze/Denial Reason" at bounding box center [654, 306] width 136 height 19
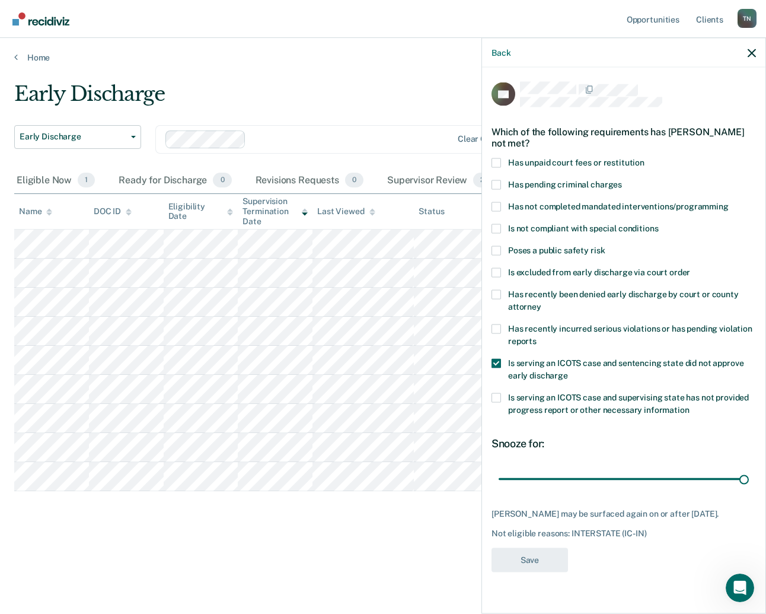
scroll to position [0, 0]
click at [740, 479] on input "range" at bounding box center [624, 479] width 250 height 21
type input "89"
click at [741, 479] on input "range" at bounding box center [624, 479] width 250 height 21
click at [521, 561] on button "Save" at bounding box center [530, 560] width 77 height 24
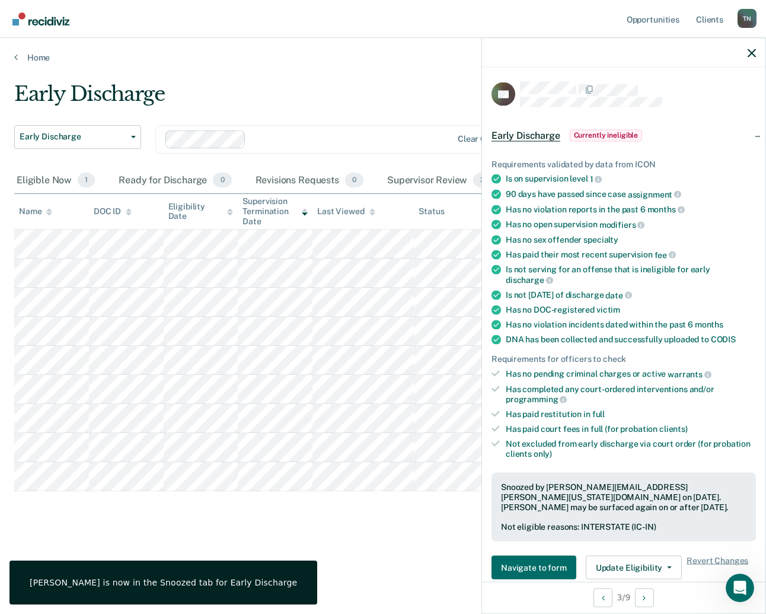
click at [421, 554] on div "Early Discharge Early Discharge Early Discharge Clear officers Eligible Now 1 R…" at bounding box center [383, 322] width 738 height 481
click at [755, 49] on icon "button" at bounding box center [752, 53] width 8 height 8
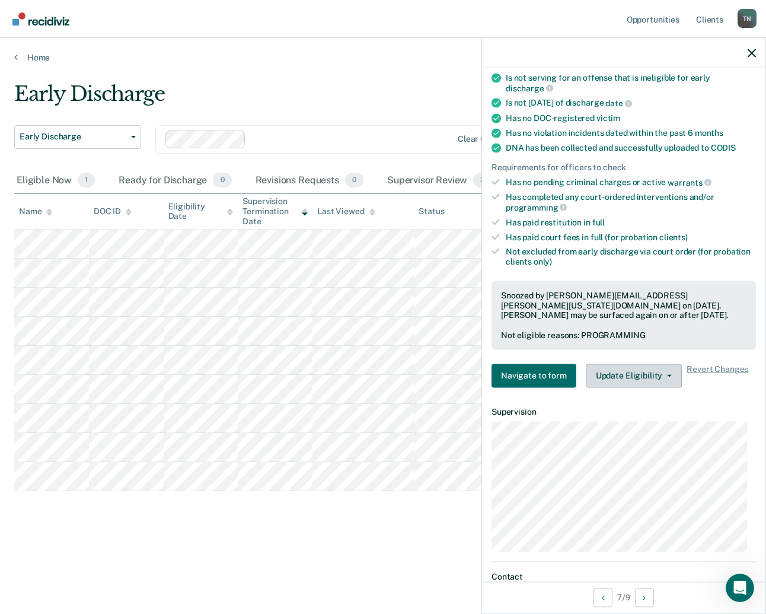
scroll to position [237, 0]
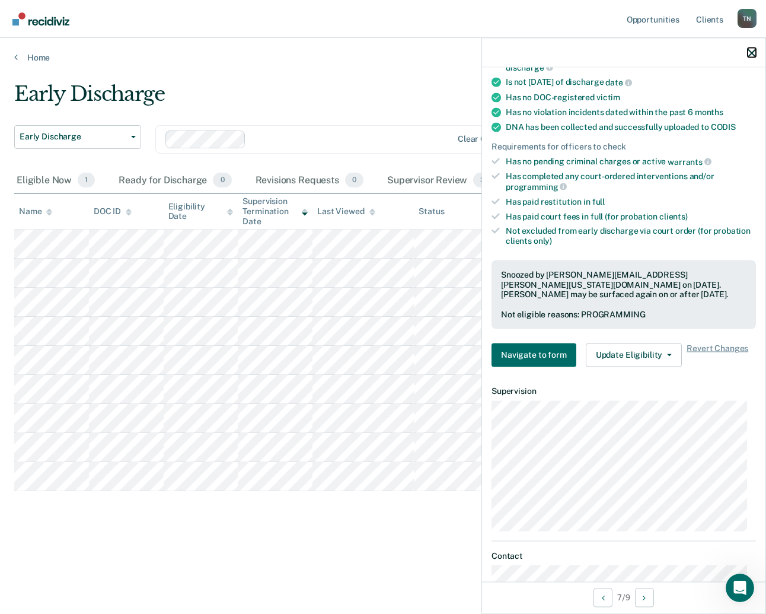
click at [756, 55] on icon "button" at bounding box center [752, 53] width 8 height 8
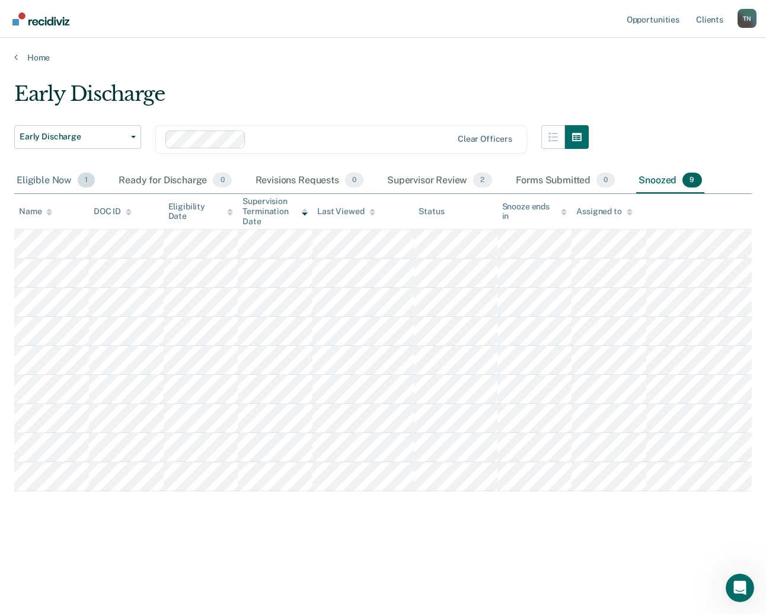
click at [43, 174] on div "Eligible Now 1" at bounding box center [55, 181] width 83 height 26
